Goal: Find specific page/section: Find specific page/section

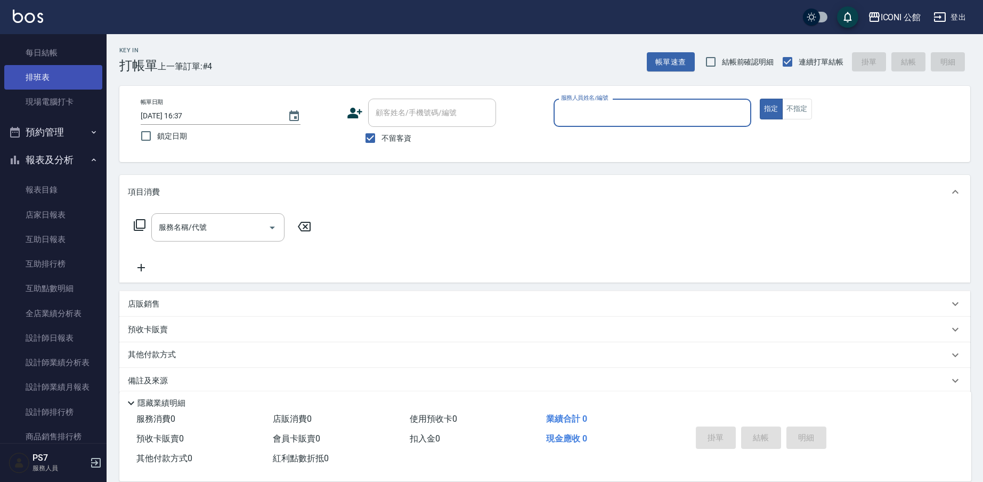
scroll to position [354, 0]
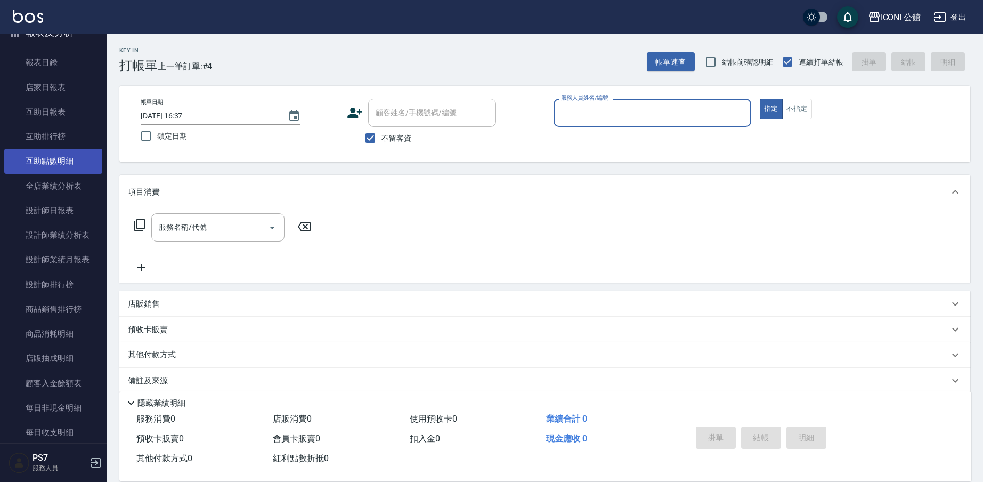
click at [54, 165] on link "互助點數明細" at bounding box center [53, 161] width 98 height 25
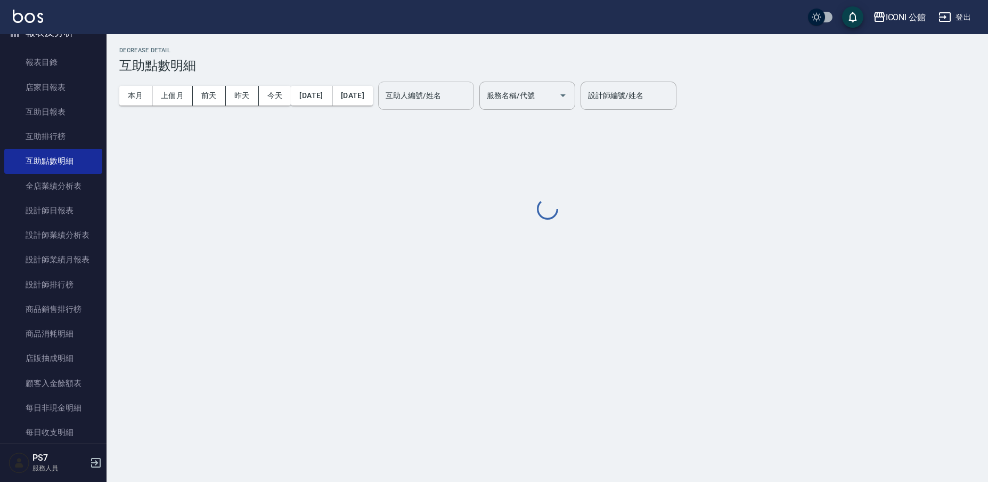
click at [469, 94] on input "互助人編號/姓名" at bounding box center [426, 95] width 86 height 19
type input "[PERSON_NAME]-21"
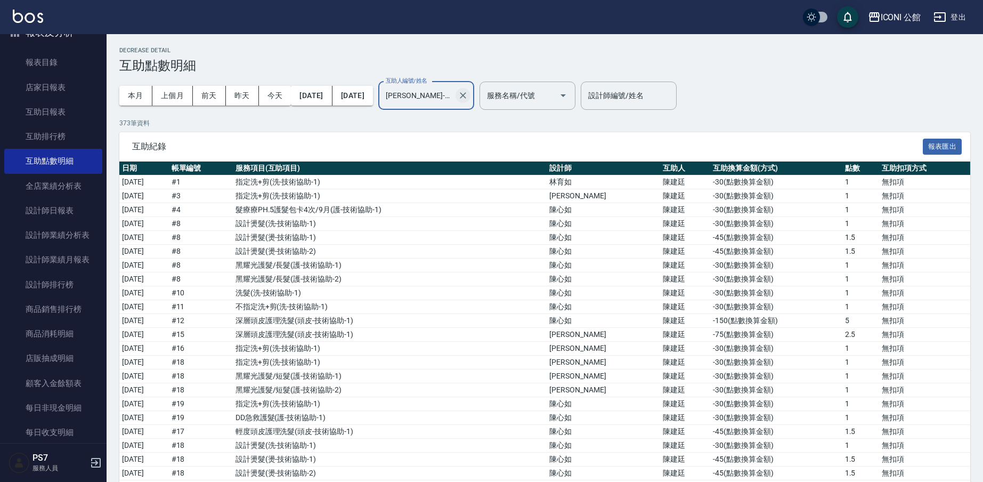
click at [468, 96] on icon "Clear" at bounding box center [463, 95] width 11 height 11
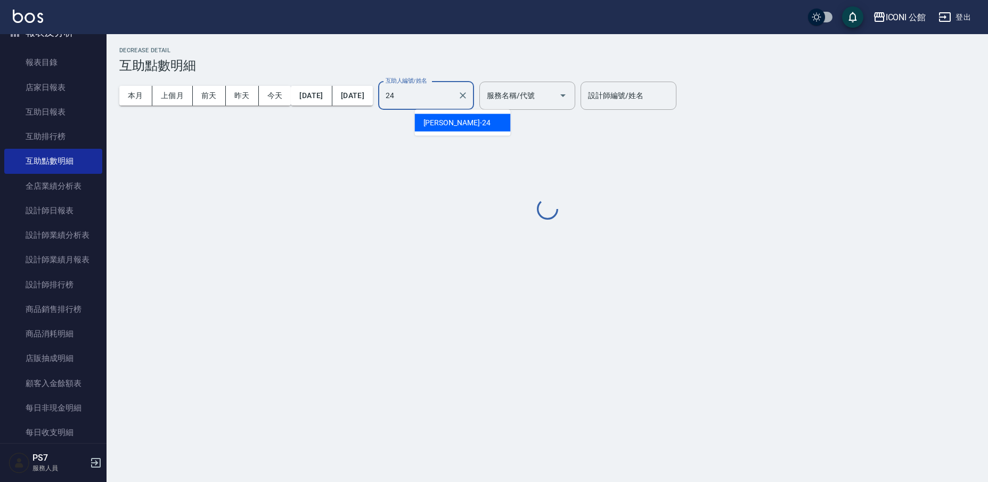
type input "[PERSON_NAME]-24"
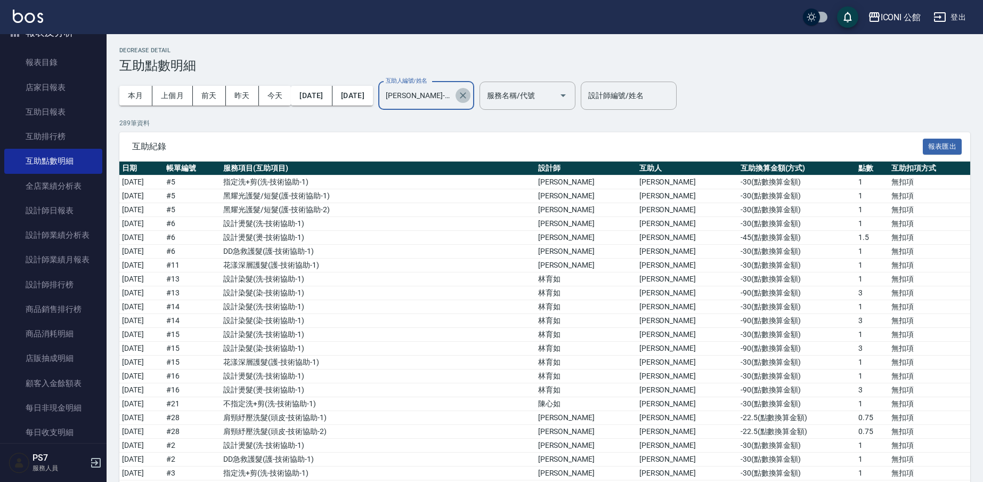
click at [466, 96] on icon "Clear" at bounding box center [463, 95] width 6 height 6
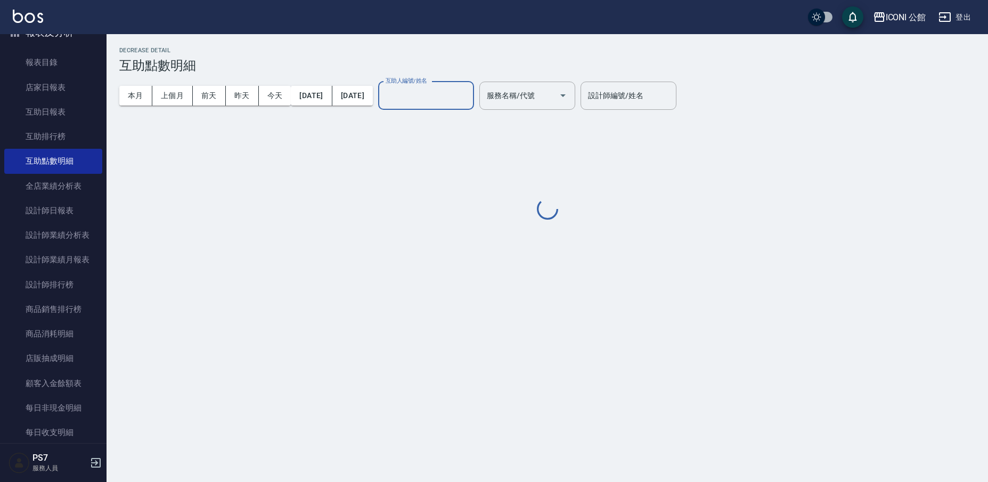
click at [452, 108] on div "互助人編號/姓名" at bounding box center [426, 96] width 96 height 28
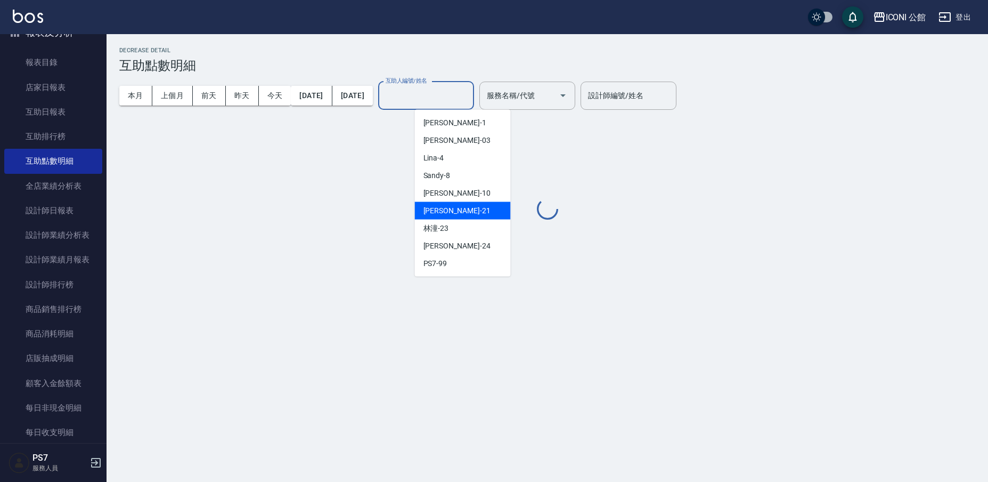
click at [472, 213] on div "[PERSON_NAME] -21" at bounding box center [463, 211] width 96 height 18
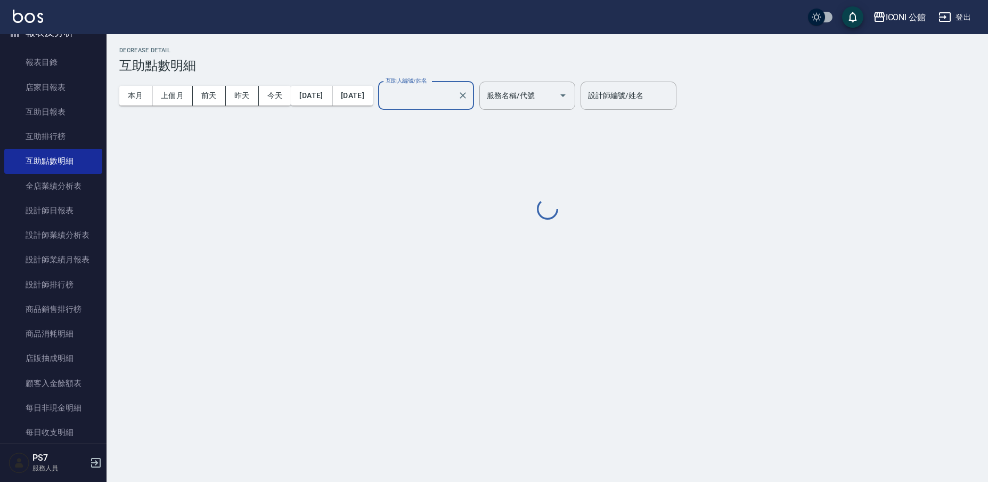
type input "[PERSON_NAME]-21"
click at [471, 209] on div at bounding box center [547, 209] width 856 height 23
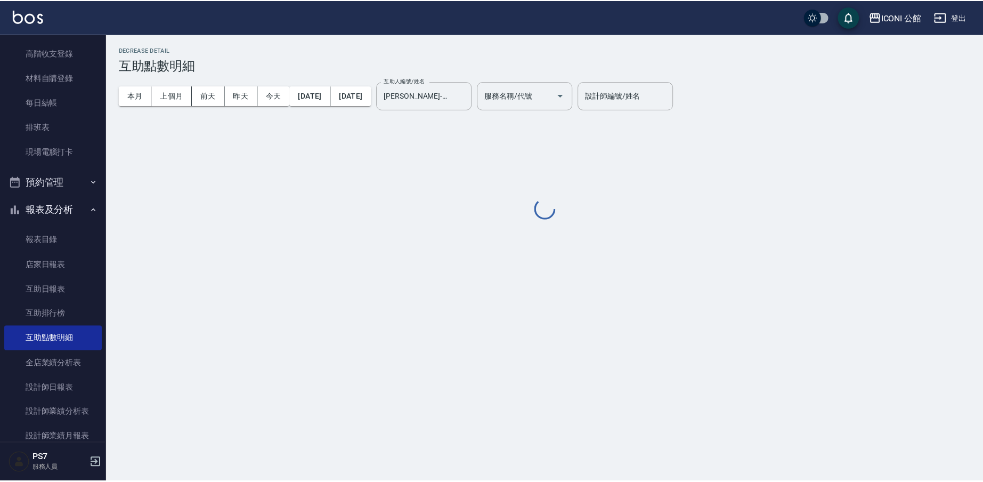
scroll to position [53, 0]
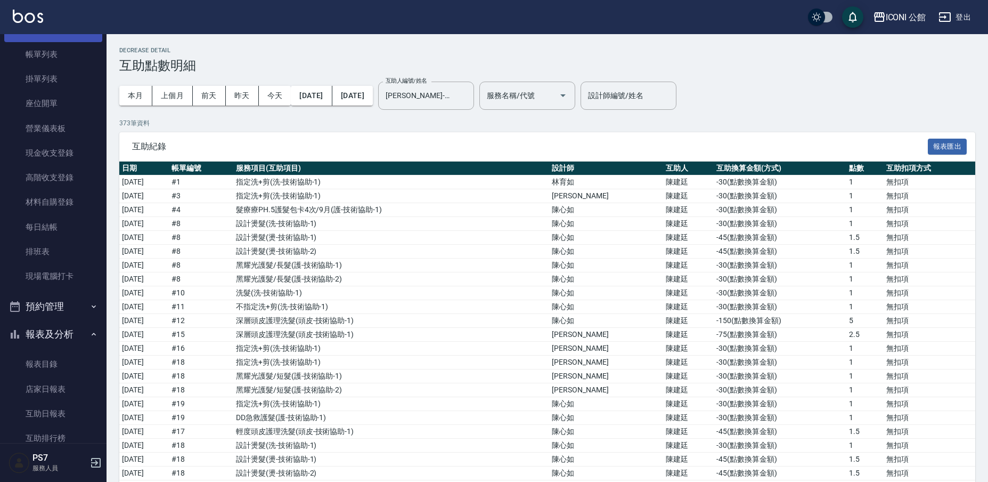
click at [39, 42] on link "打帳單" at bounding box center [53, 30] width 98 height 25
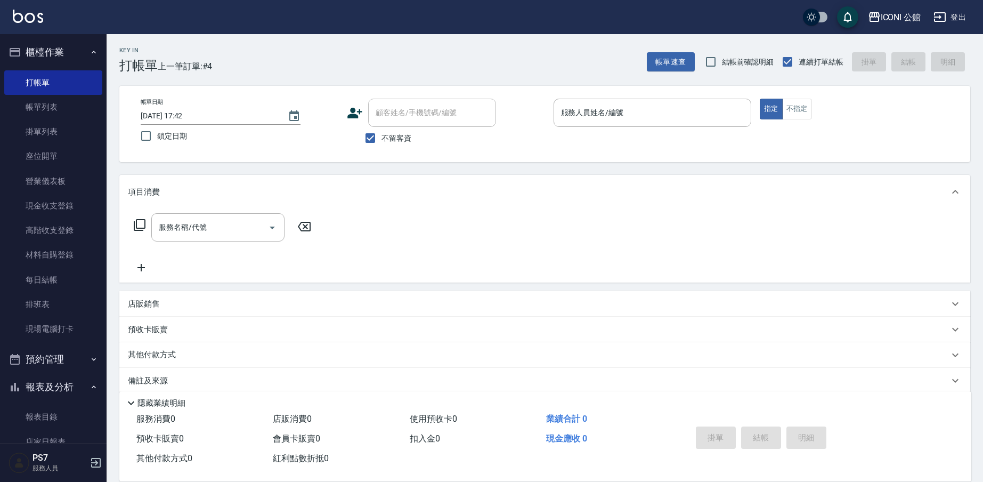
click at [375, 183] on div "項目消費" at bounding box center [544, 192] width 851 height 34
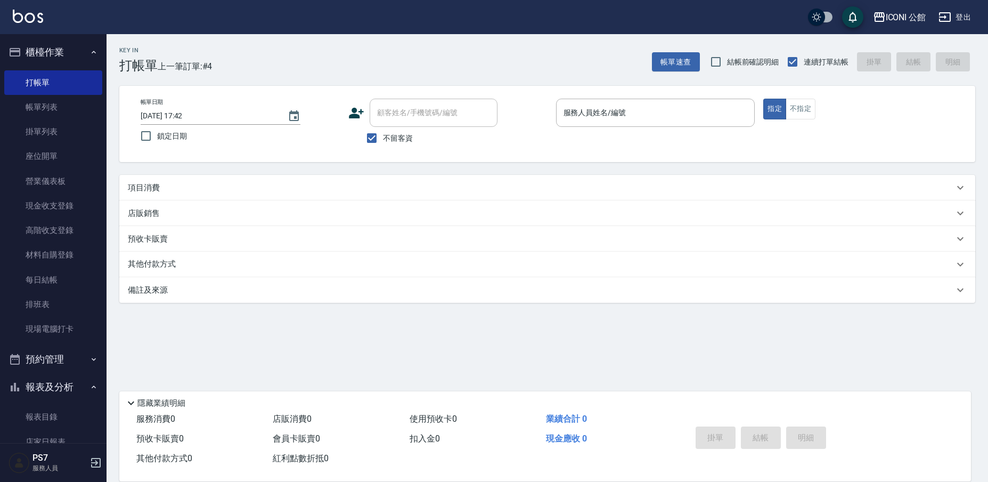
click at [324, 181] on div "項目消費" at bounding box center [547, 188] width 856 height 26
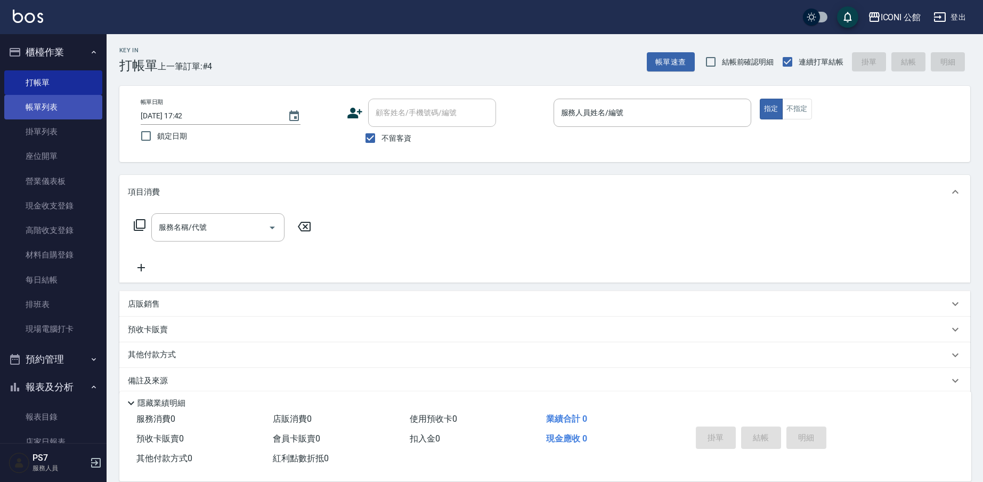
click at [56, 102] on link "帳單列表" at bounding box center [53, 107] width 98 height 25
